Goal: Task Accomplishment & Management: Manage account settings

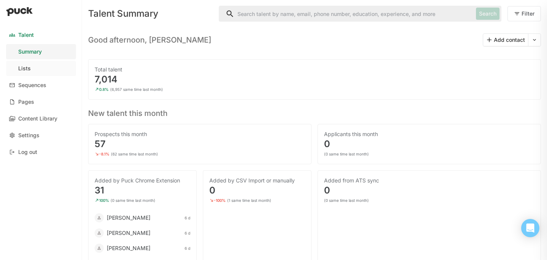
click at [32, 68] on link "Lists" at bounding box center [41, 68] width 70 height 15
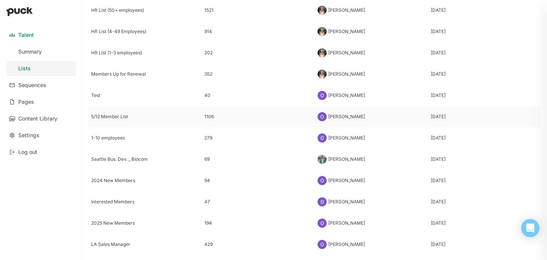
scroll to position [124, 0]
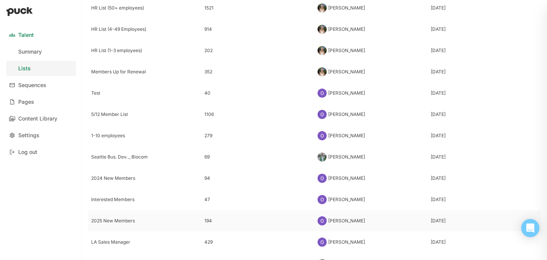
click at [109, 220] on div "2025 New Members" at bounding box center [144, 220] width 107 height 5
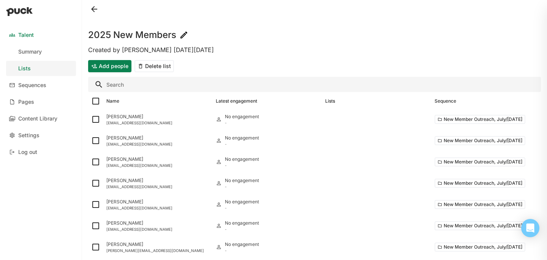
click at [97, 66] on button "Add people" at bounding box center [109, 66] width 43 height 12
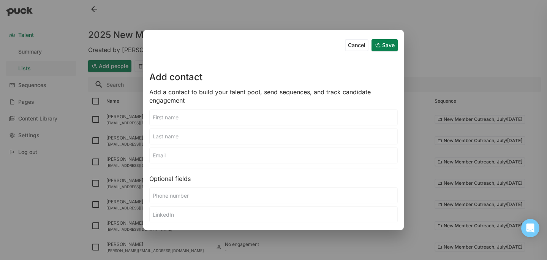
click at [167, 117] on input at bounding box center [273, 117] width 247 height 15
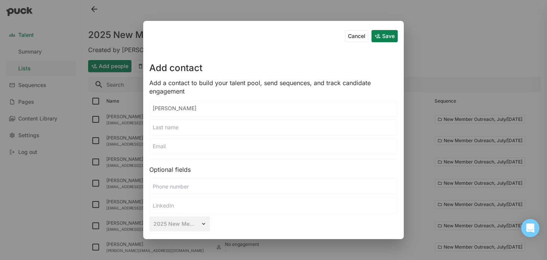
type input "[PERSON_NAME]"
click at [175, 128] on input at bounding box center [273, 127] width 247 height 15
type input "[PERSON_NAME]"
click at [172, 144] on input at bounding box center [273, 146] width 247 height 15
paste input "[PERSON_NAME][EMAIL_ADDRESS][DOMAIN_NAME]"
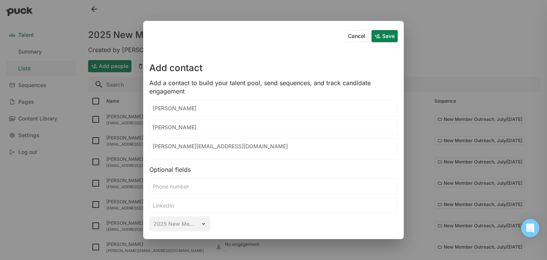
type input "[PERSON_NAME][EMAIL_ADDRESS][DOMAIN_NAME]"
click at [378, 41] on button "Save" at bounding box center [384, 36] width 26 height 12
click at [377, 36] on button "Save" at bounding box center [384, 36] width 26 height 12
click at [389, 36] on button "Save" at bounding box center [384, 36] width 26 height 12
click at [356, 36] on button "Cancel" at bounding box center [357, 36] width 24 height 12
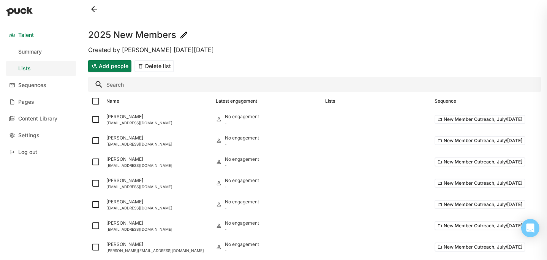
click at [116, 69] on button "Add people" at bounding box center [109, 66] width 43 height 12
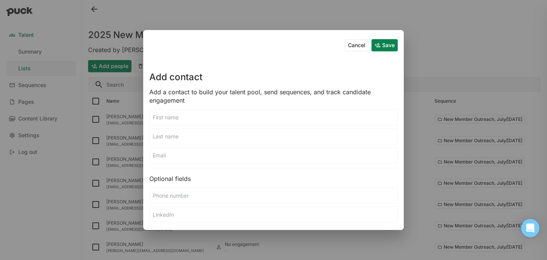
click at [206, 118] on input at bounding box center [273, 117] width 247 height 15
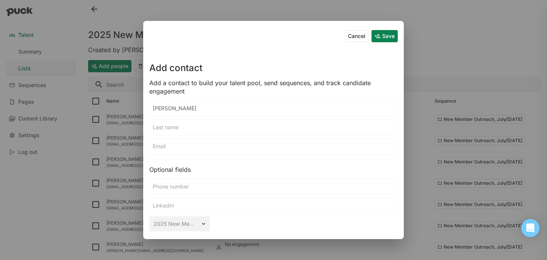
type input "[PERSON_NAME]"
click at [197, 129] on input at bounding box center [273, 127] width 247 height 15
type input "[PERSON_NAME]"
click at [191, 148] on input at bounding box center [273, 146] width 247 height 15
paste input "[PERSON_NAME][EMAIL_ADDRESS][DOMAIN_NAME]"
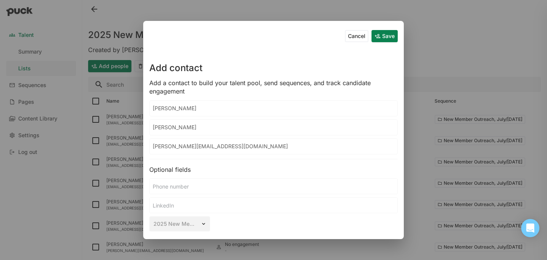
type input "[PERSON_NAME][EMAIL_ADDRESS][DOMAIN_NAME]"
click at [379, 38] on button "Save" at bounding box center [384, 36] width 26 height 12
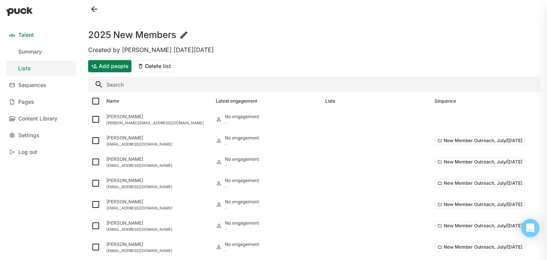
click at [105, 65] on button "Add people" at bounding box center [109, 66] width 43 height 12
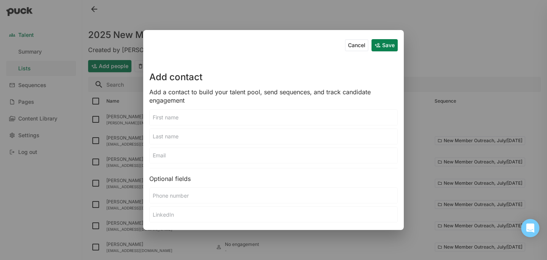
click at [182, 122] on input at bounding box center [273, 117] width 247 height 15
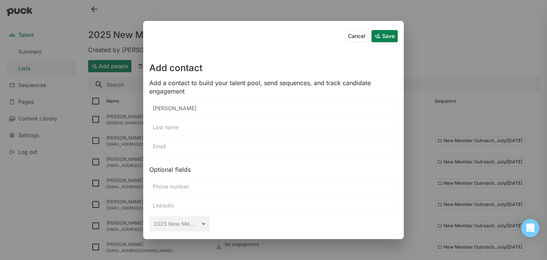
type input "[PERSON_NAME]"
click at [197, 125] on input at bounding box center [273, 127] width 247 height 15
type input "[PERSON_NAME]"
click at [202, 142] on input at bounding box center [273, 146] width 247 height 15
paste input "[PERSON_NAME][EMAIL_ADDRESS][PERSON_NAME][DOMAIN_NAME]"
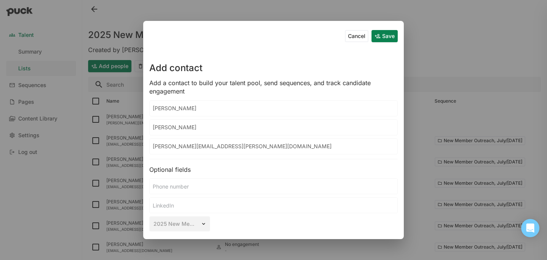
type input "[PERSON_NAME][EMAIL_ADDRESS][PERSON_NAME][DOMAIN_NAME]"
click at [374, 45] on div "Add contact" at bounding box center [273, 60] width 248 height 30
click at [374, 42] on div "Cancel Save" at bounding box center [273, 36] width 248 height 18
click at [377, 40] on button "Save" at bounding box center [384, 36] width 26 height 12
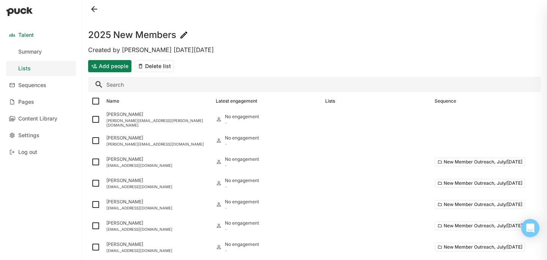
click at [106, 67] on button "Add people" at bounding box center [109, 66] width 43 height 12
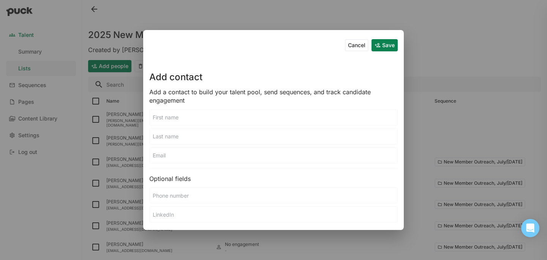
click at [198, 117] on input at bounding box center [273, 117] width 247 height 15
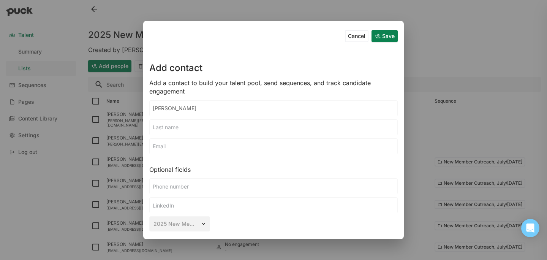
type input "[PERSON_NAME]"
click at [201, 124] on input at bounding box center [273, 127] width 247 height 15
type input "[PERSON_NAME]"
click at [203, 150] on input at bounding box center [273, 146] width 247 height 15
paste input "[EMAIL_ADDRESS][DOMAIN_NAME]"
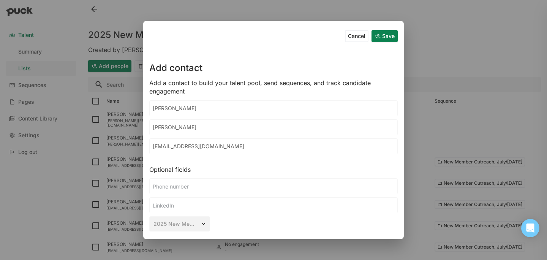
type input "[EMAIL_ADDRESS][DOMAIN_NAME]"
click at [378, 40] on button "Save" at bounding box center [384, 36] width 26 height 12
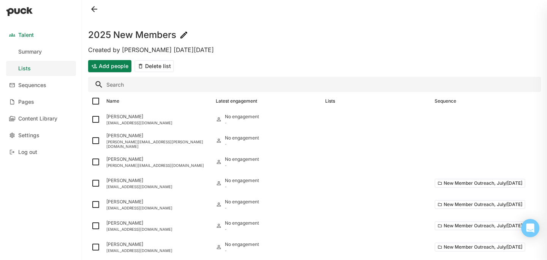
click at [118, 71] on button "Add people" at bounding box center [109, 66] width 43 height 12
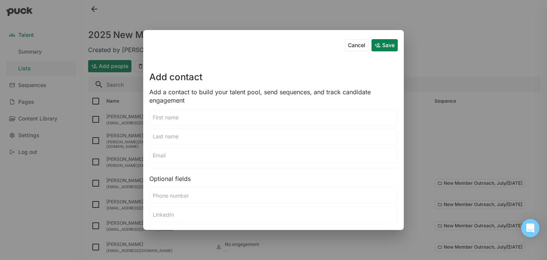
click at [222, 122] on input at bounding box center [273, 117] width 247 height 15
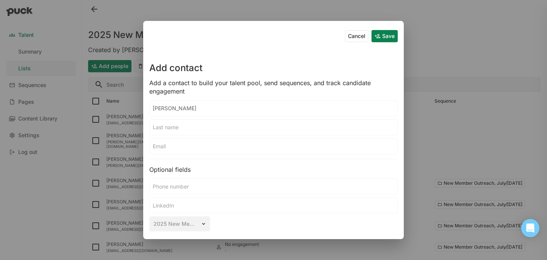
type input "[PERSON_NAME]"
click at [224, 132] on input at bounding box center [273, 127] width 247 height 15
type input "[PERSON_NAME]"
click at [217, 152] on input at bounding box center [273, 146] width 247 height 15
paste input "[PERSON_NAME][EMAIL_ADDRESS][DOMAIN_NAME]"
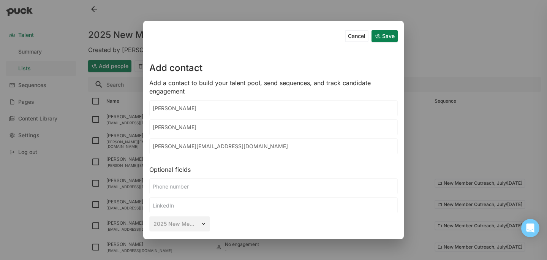
type input "[PERSON_NAME][EMAIL_ADDRESS][DOMAIN_NAME]"
click at [383, 36] on button "Save" at bounding box center [384, 36] width 26 height 12
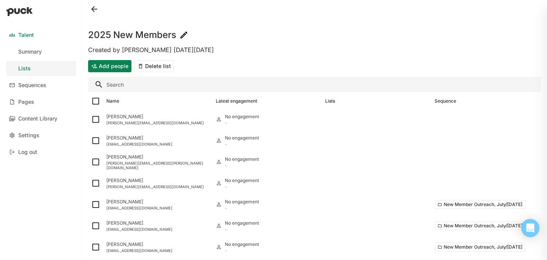
click at [103, 75] on div "Add people Delete list" at bounding box center [314, 66] width 452 height 18
click at [103, 68] on button "Add people" at bounding box center [109, 66] width 43 height 12
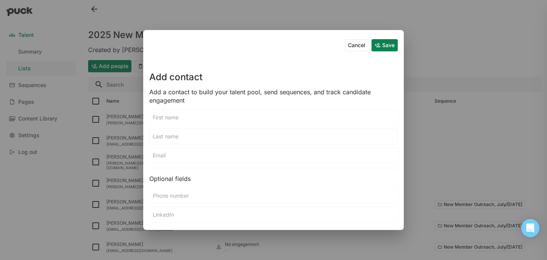
click at [197, 115] on input at bounding box center [273, 117] width 247 height 15
paste input "[PERSON_NAME]"
click at [183, 116] on input "[PERSON_NAME]" at bounding box center [273, 117] width 247 height 15
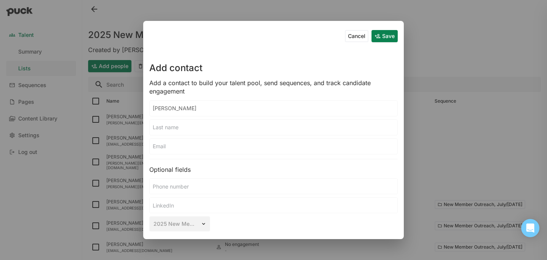
click at [183, 116] on div "Cancel Save Add contact Add a contact to build your talent pool, send sequences…" at bounding box center [273, 130] width 260 height 218
click at [181, 109] on input "[PERSON_NAME]" at bounding box center [273, 108] width 247 height 15
type input "Itsushi"
click at [173, 123] on input at bounding box center [273, 127] width 247 height 15
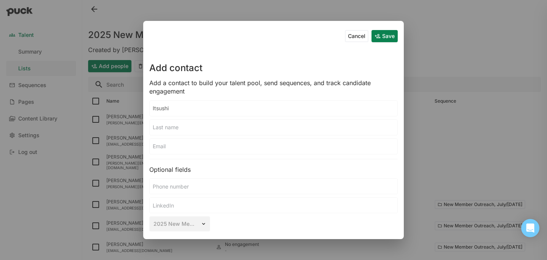
paste input "[PERSON_NAME]"
click at [161, 126] on input "[PERSON_NAME]" at bounding box center [273, 127] width 247 height 15
type input "Minoura"
click at [160, 144] on input at bounding box center [273, 146] width 247 height 15
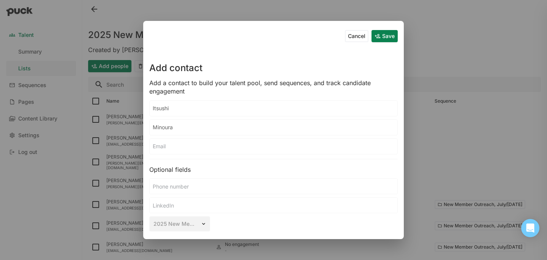
paste input "[EMAIL_ADDRESS][DOMAIN_NAME]"
type input "[EMAIL_ADDRESS][DOMAIN_NAME]"
click at [378, 36] on button "Save" at bounding box center [384, 36] width 26 height 12
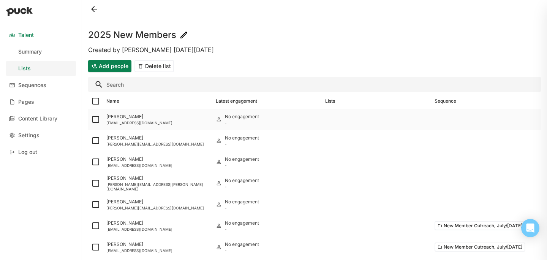
click at [93, 118] on img at bounding box center [95, 119] width 9 height 9
click at [91, 119] on input "checkbox" at bounding box center [91, 119] width 0 height 0
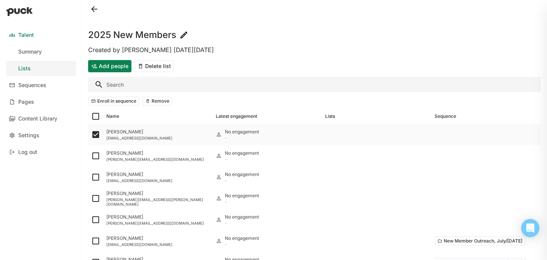
click at [96, 136] on img at bounding box center [95, 134] width 9 height 9
click at [91, 135] on input "checkbox" at bounding box center [91, 134] width 0 height 0
checkbox input "false"
